Goal: Task Accomplishment & Management: Use online tool/utility

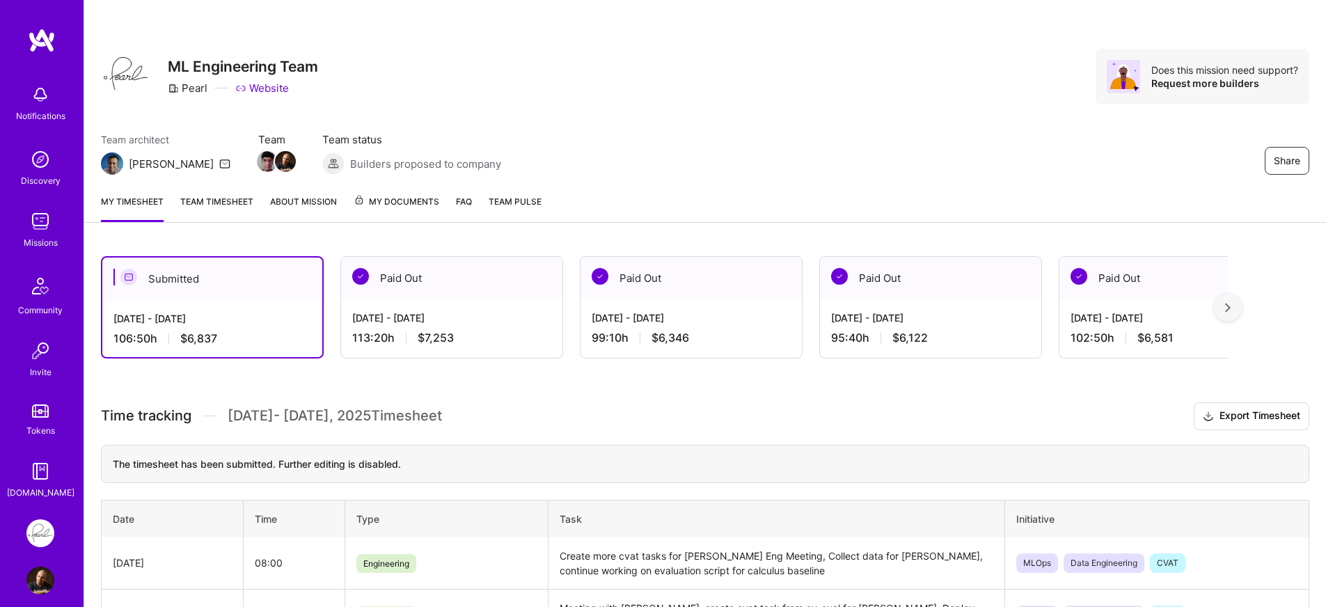
scroll to position [67, 0]
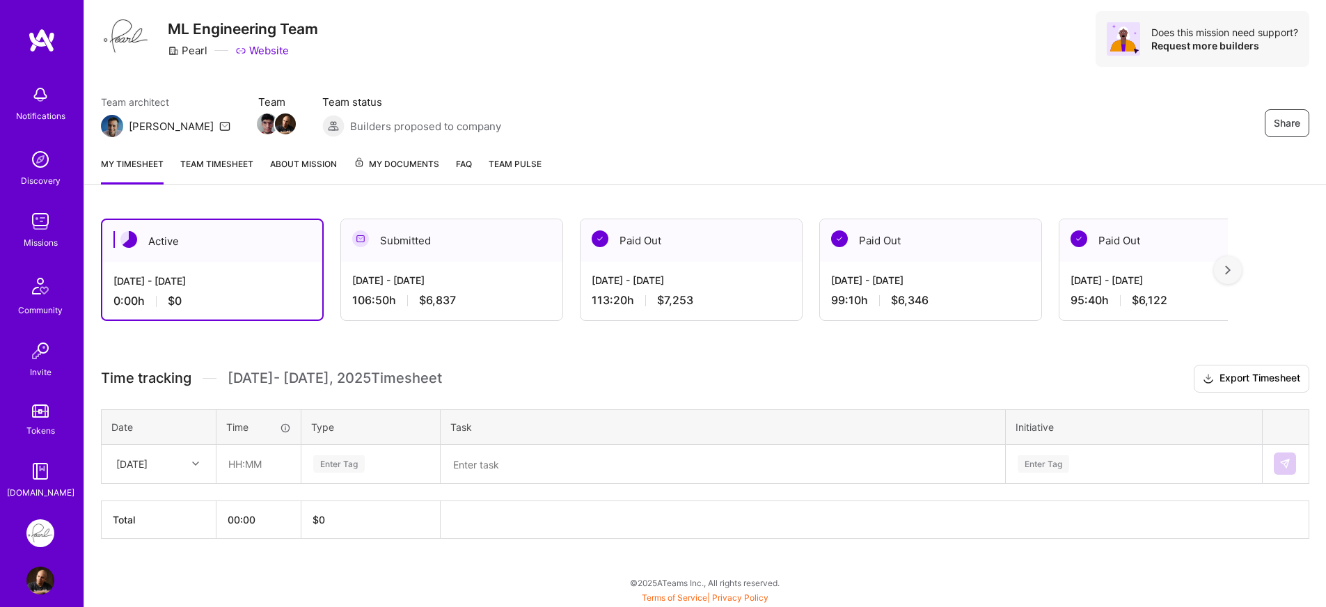
scroll to position [38, 0]
click at [239, 471] on input "text" at bounding box center [258, 463] width 83 height 37
type input "08:00"
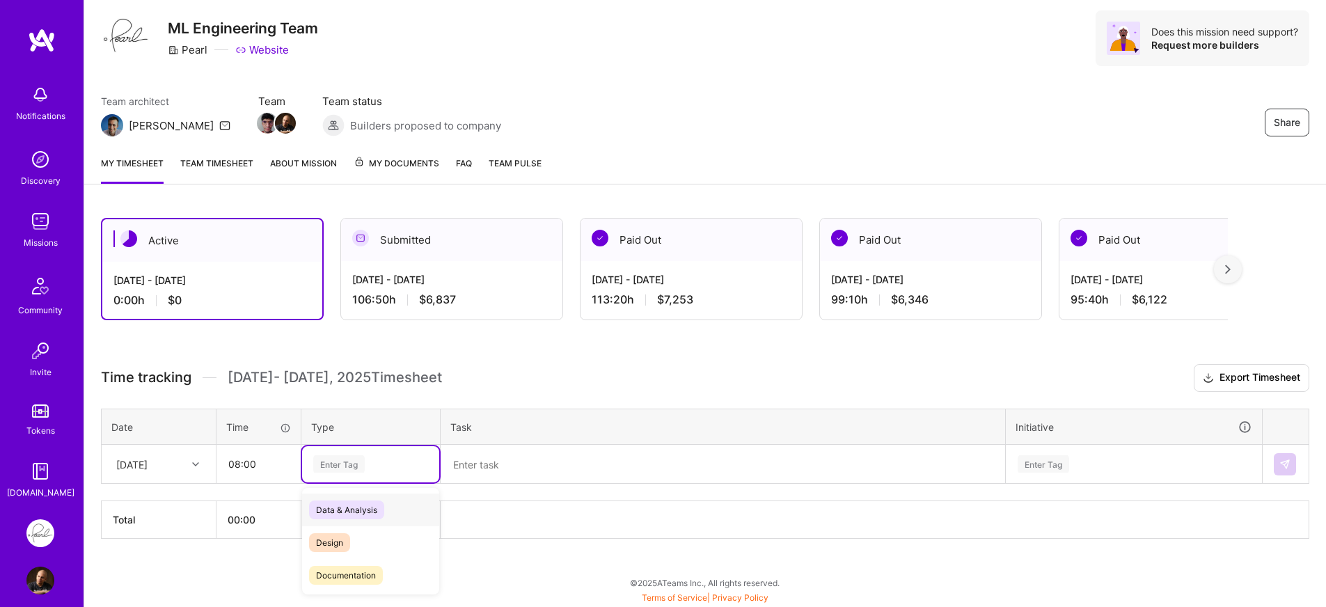
click at [400, 469] on div "Enter Tag" at bounding box center [371, 463] width 118 height 17
click at [381, 523] on div "Engineering" at bounding box center [370, 524] width 137 height 33
click at [548, 467] on textarea at bounding box center [723, 464] width 562 height 36
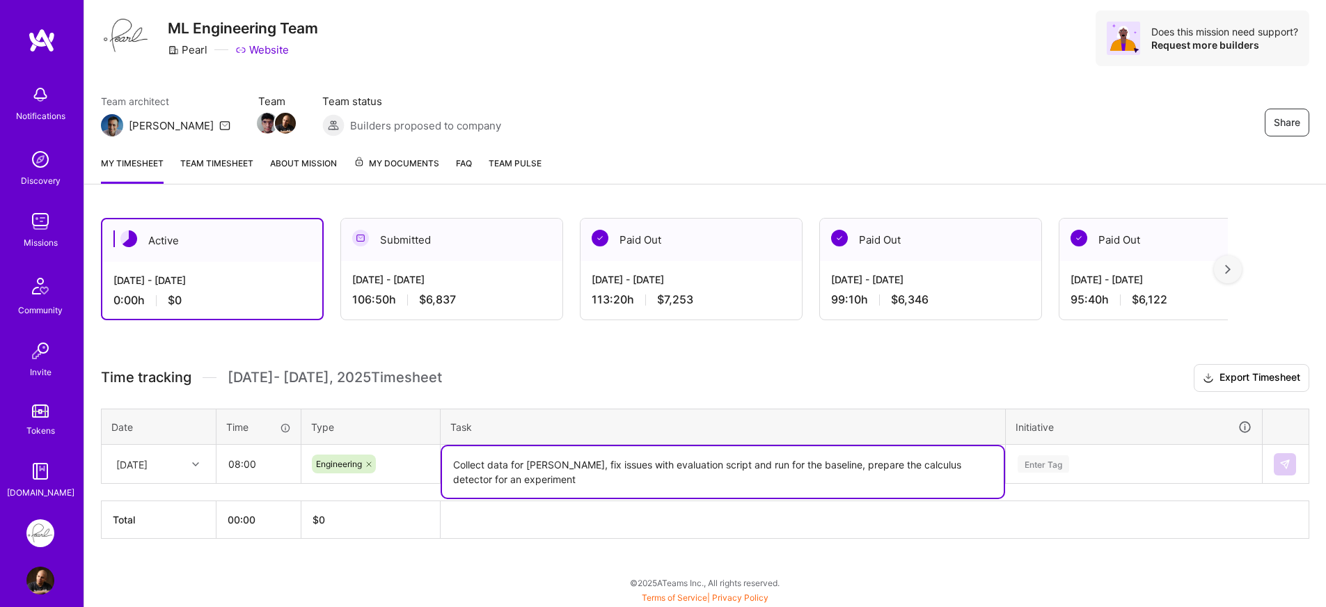
type textarea "Collect data for Hippolyte, fix issues with evaluation script and run for the b…"
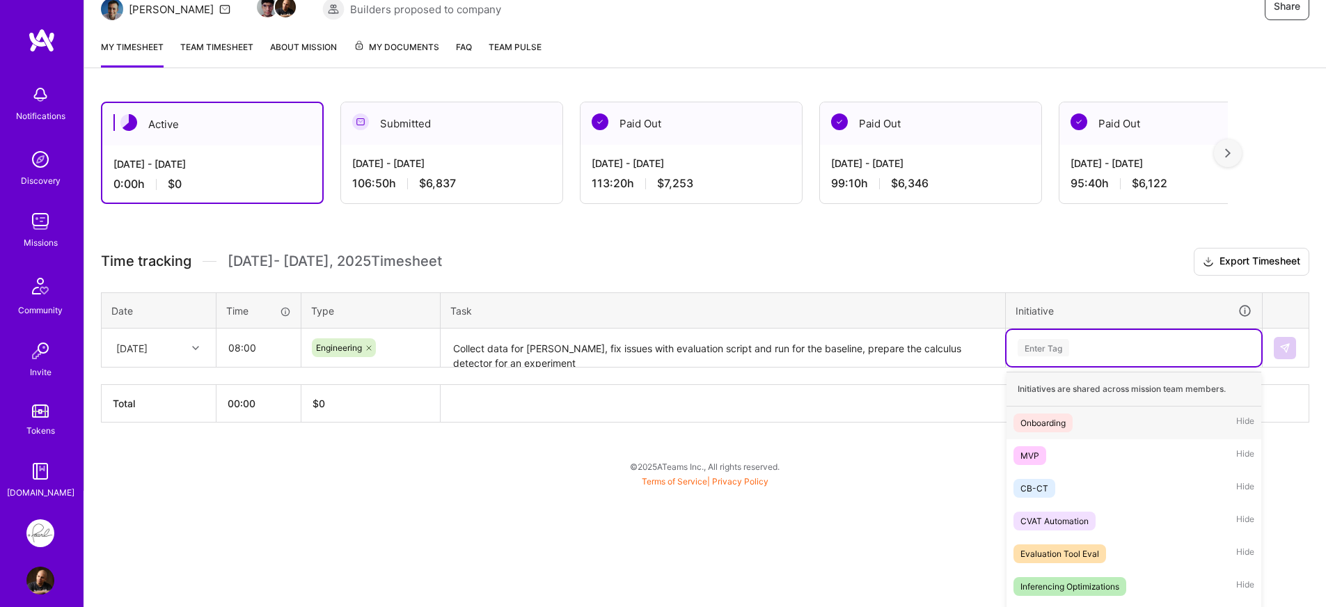
click at [1092, 366] on div "option Onboarding focused, 1 of 24. 24 results available. Use Up and Down to ch…" at bounding box center [1133, 348] width 255 height 36
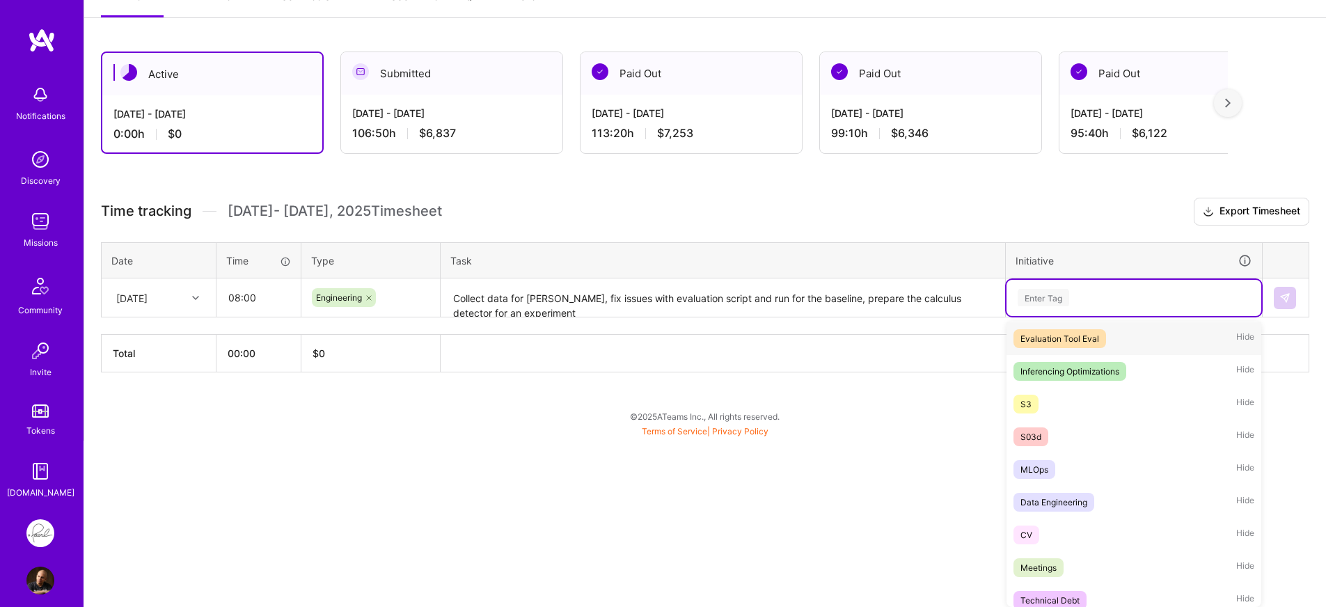
scroll to position [173, 0]
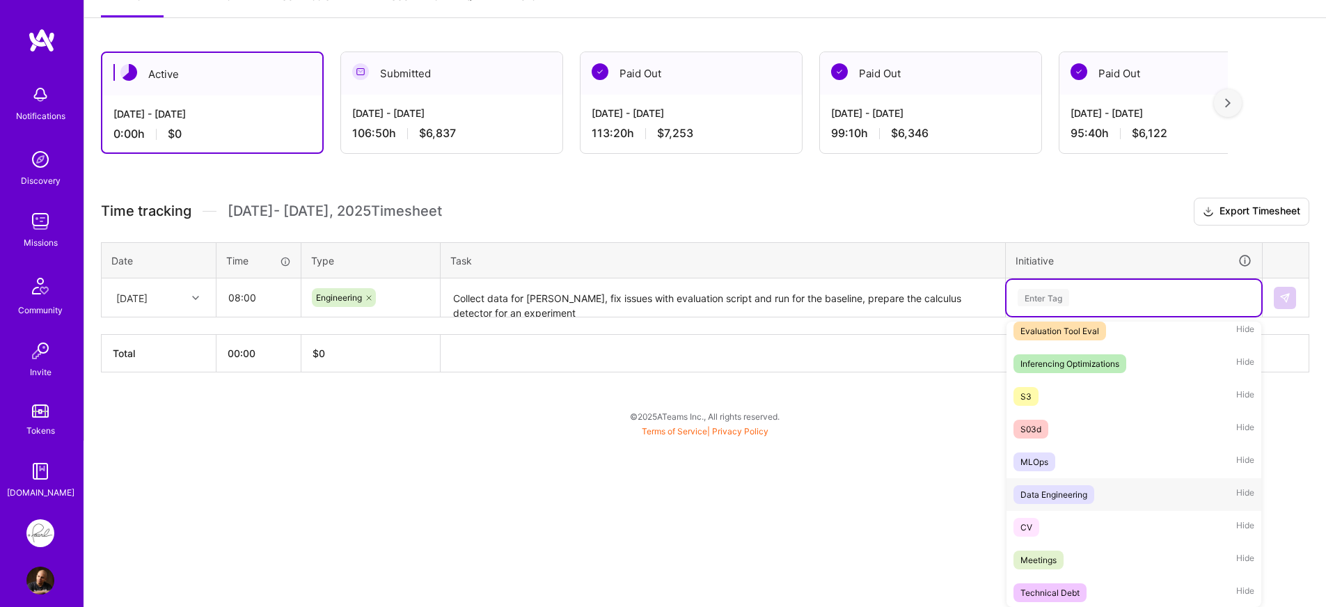
click at [1070, 464] on div "MLOps Hide" at bounding box center [1133, 461] width 255 height 33
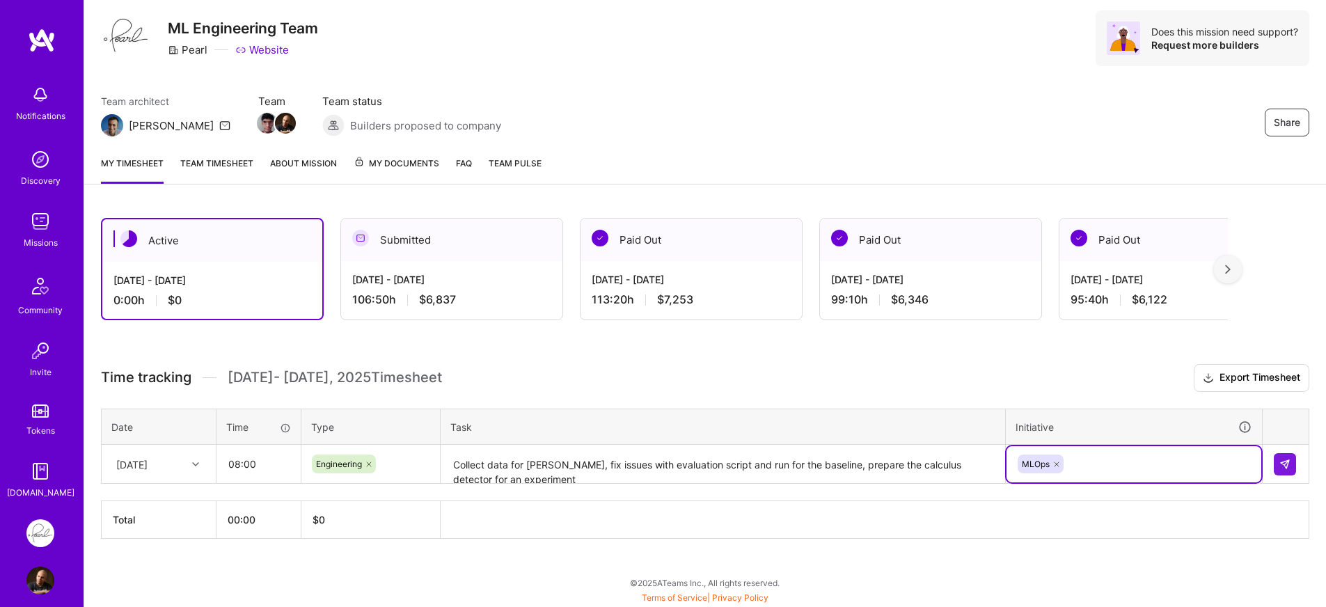
click at [1104, 456] on div "option MLOps, selected. Select is focused ,type to refine list, press Down to o…" at bounding box center [1133, 464] width 255 height 36
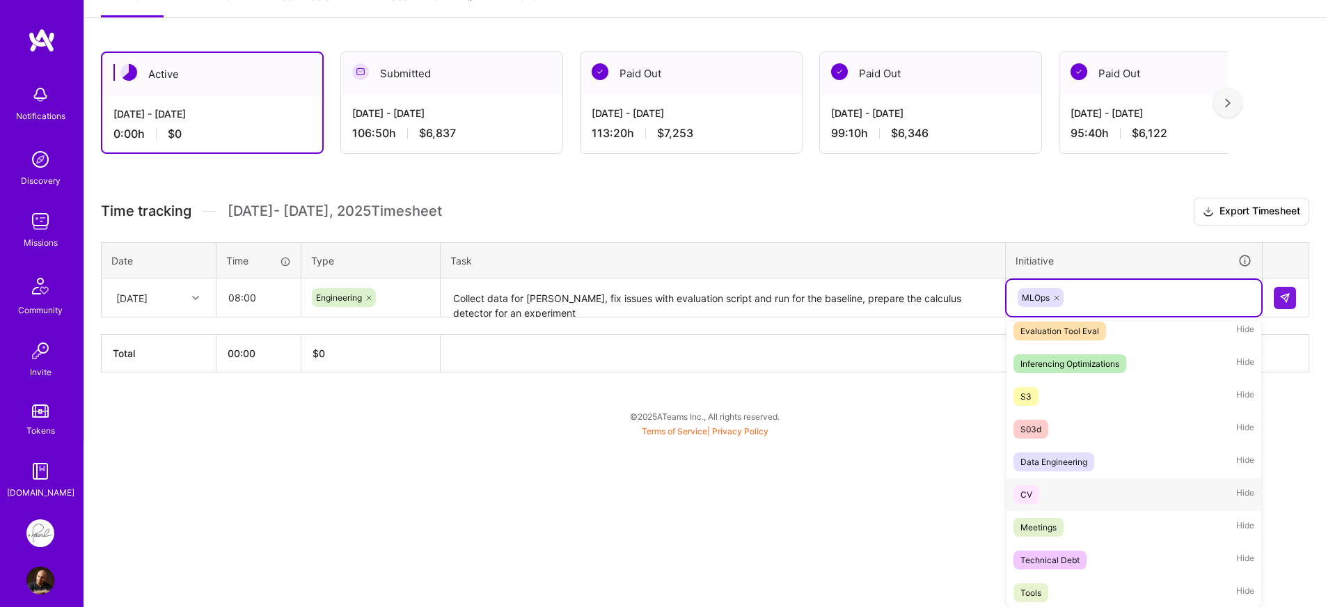
click at [1084, 472] on div "Data Engineering Hide" at bounding box center [1133, 461] width 255 height 33
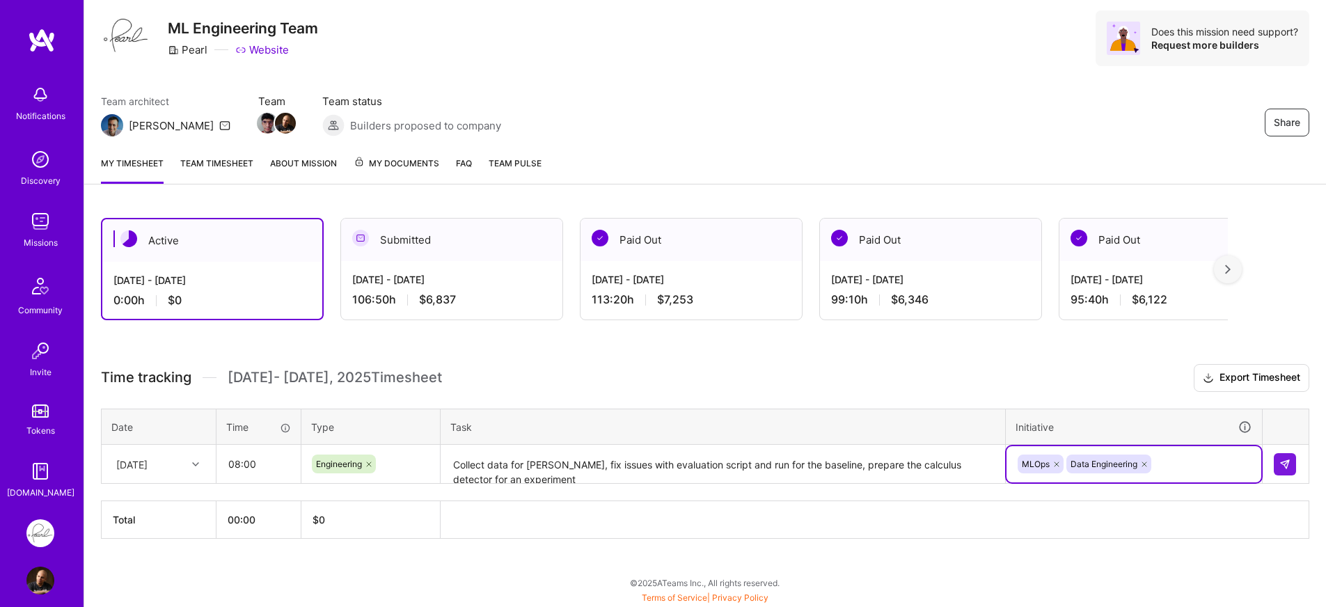
scroll to position [38, 0]
click at [926, 548] on div "Active Oct 1 - Oct 15, 2025 0:00 h $0 Submitted Sep 16 - Sep 30, 2025 106:50 h …" at bounding box center [705, 404] width 1242 height 406
click at [1284, 466] on img at bounding box center [1284, 464] width 11 height 11
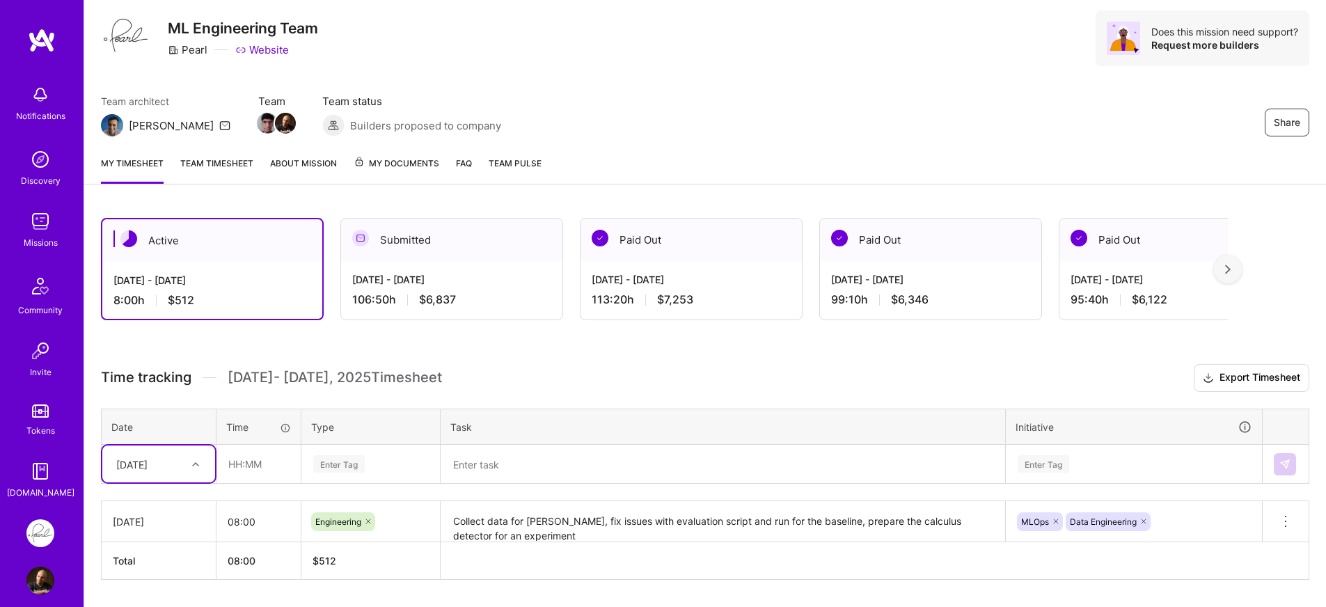
click at [998, 363] on div "Active Oct 1 - Oct 15, 2025 8:00 h $512 Submitted Sep 16 - Sep 30, 2025 106:50 …" at bounding box center [705, 424] width 1242 height 447
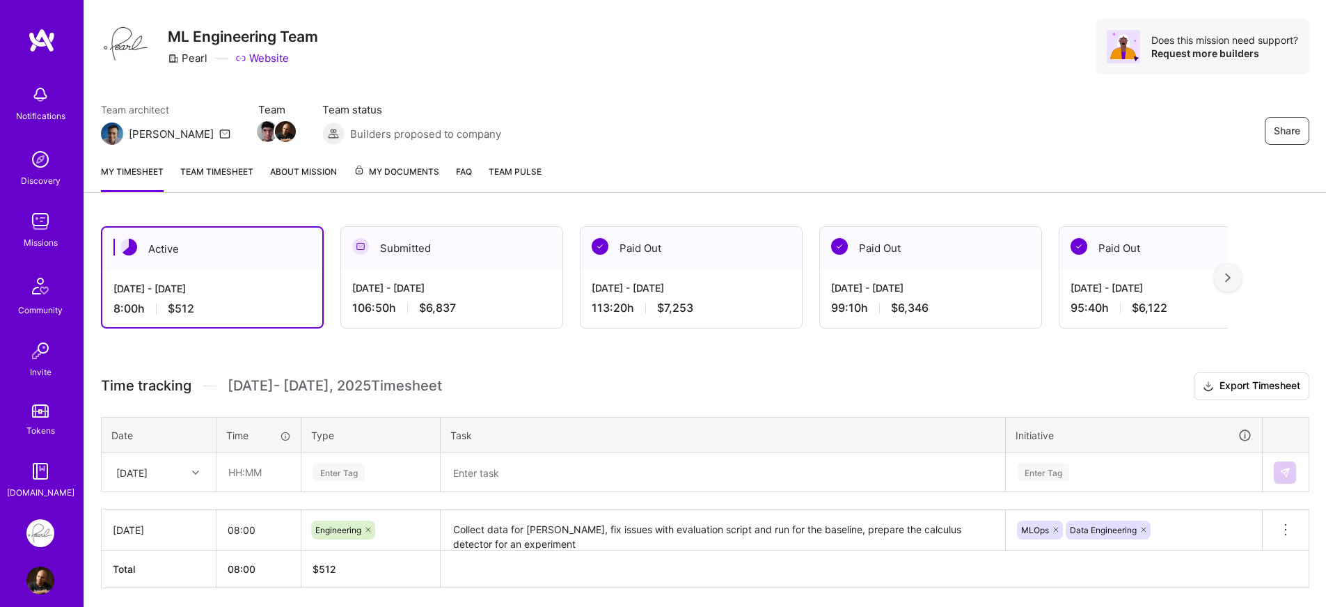
scroll to position [27, 0]
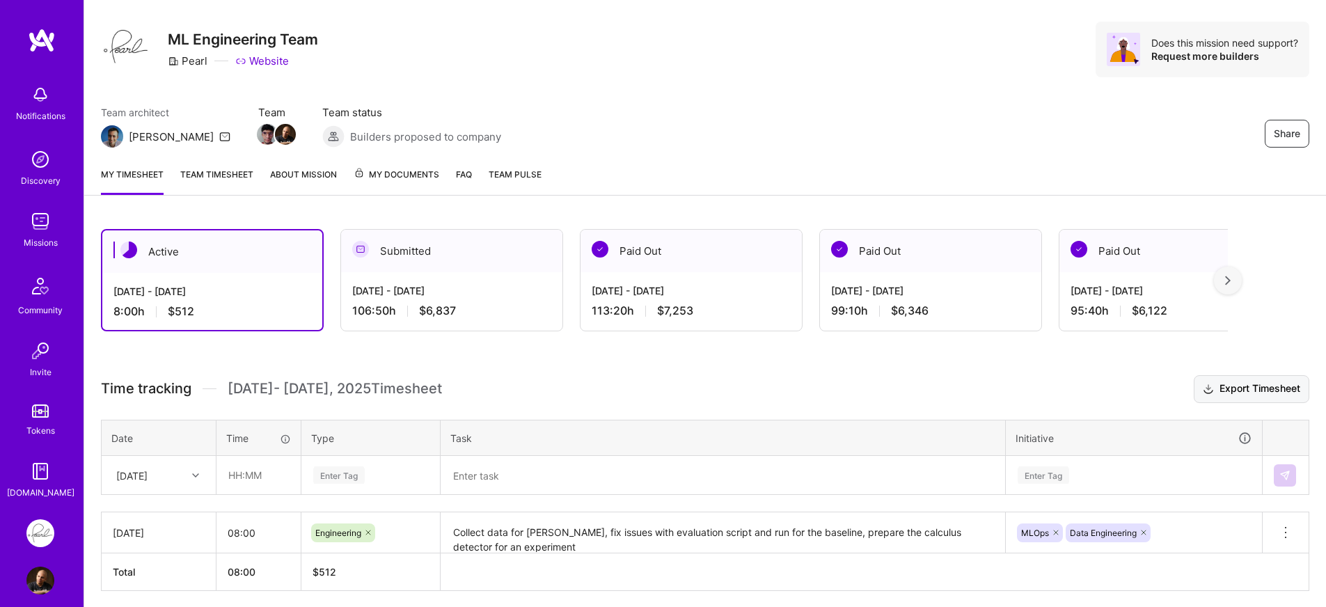
click at [1237, 387] on button "Export Timesheet" at bounding box center [1252, 389] width 116 height 28
click at [586, 89] on div "Share ML Engineering Team Pearl Website Does this mission need support? Request…" at bounding box center [705, 64] width 1242 height 183
